Goal: Information Seeking & Learning: Learn about a topic

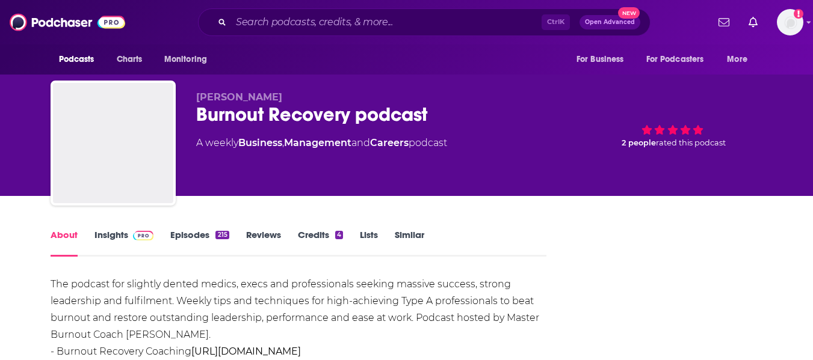
click at [100, 238] on link "Insights" at bounding box center [124, 243] width 60 height 28
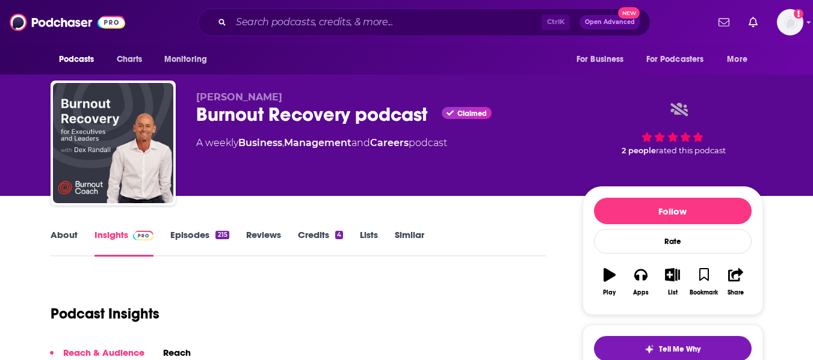
click at [0, 189] on div "[PERSON_NAME] Burnout Recovery podcast Claimed A weekly Business , Management a…" at bounding box center [406, 98] width 813 height 196
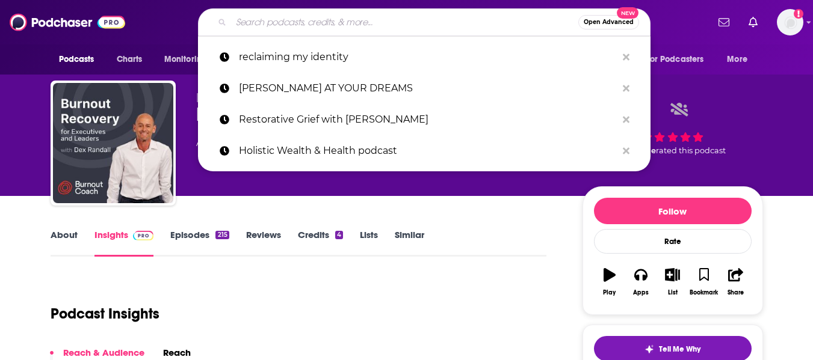
click at [336, 18] on input "Search podcasts, credits, & more..." at bounding box center [404, 22] width 347 height 19
paste input "The Burnout Recovery Podcast"
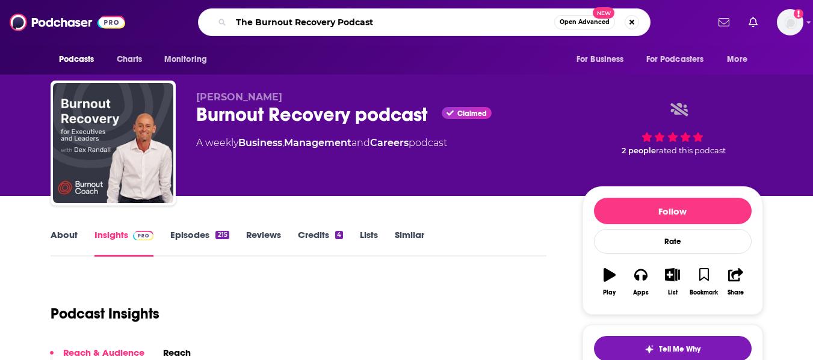
type input "The Burnout Recovery Podcast"
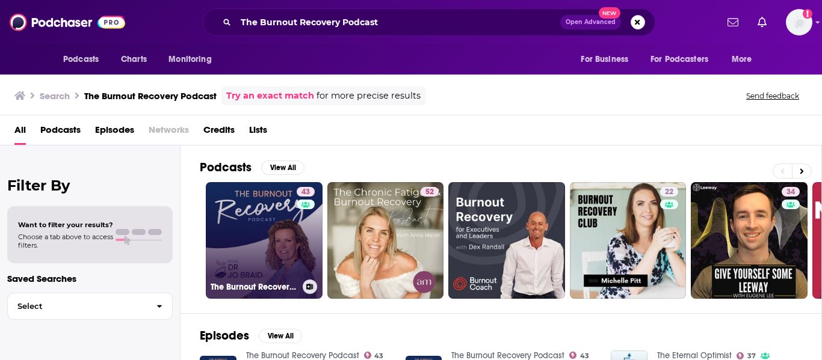
click at [238, 255] on link "43 The Burnout Recovery Podcast" at bounding box center [264, 240] width 117 height 117
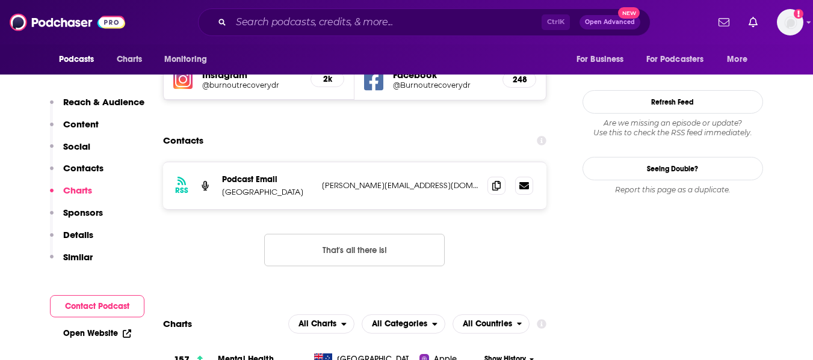
scroll to position [1072, 0]
